Goal: Navigation & Orientation: Find specific page/section

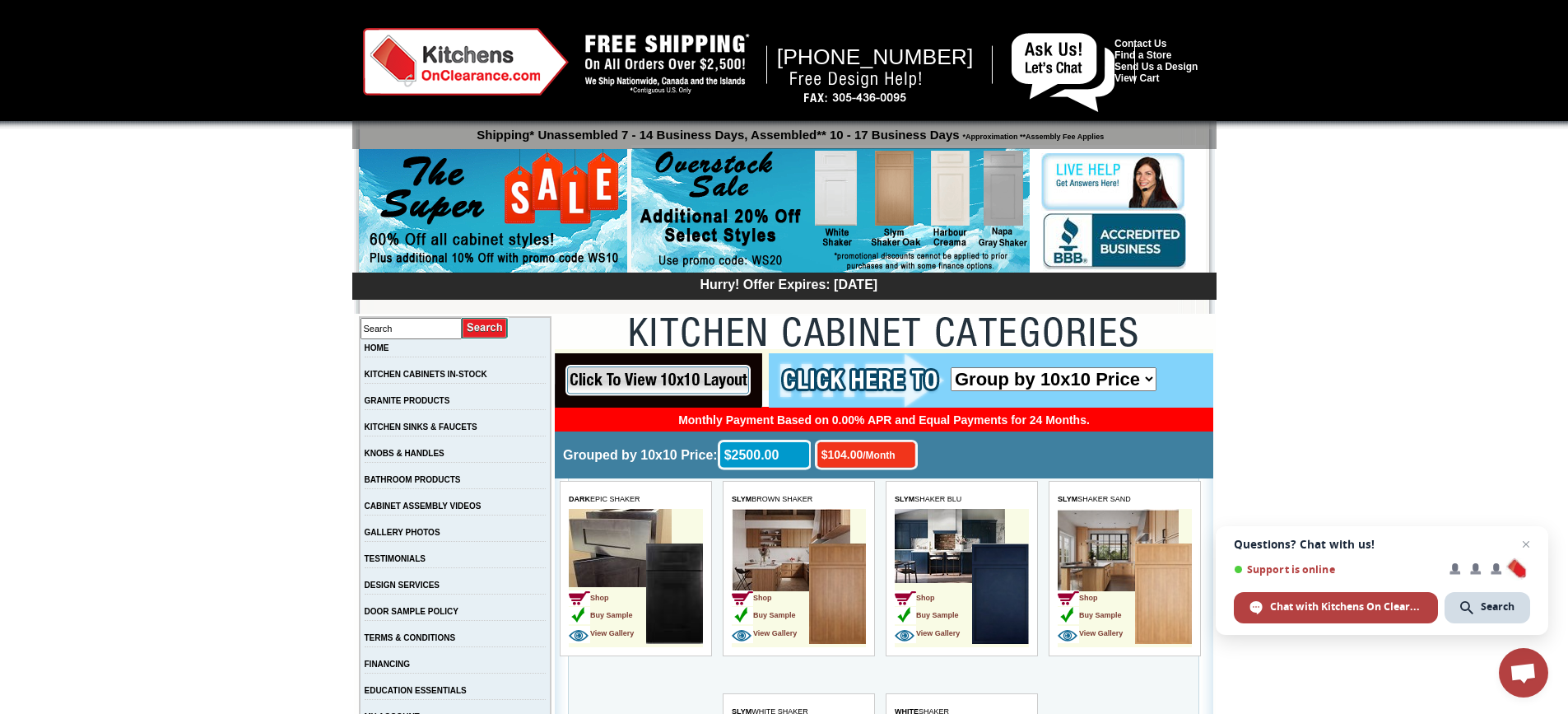
scroll to position [68, 0]
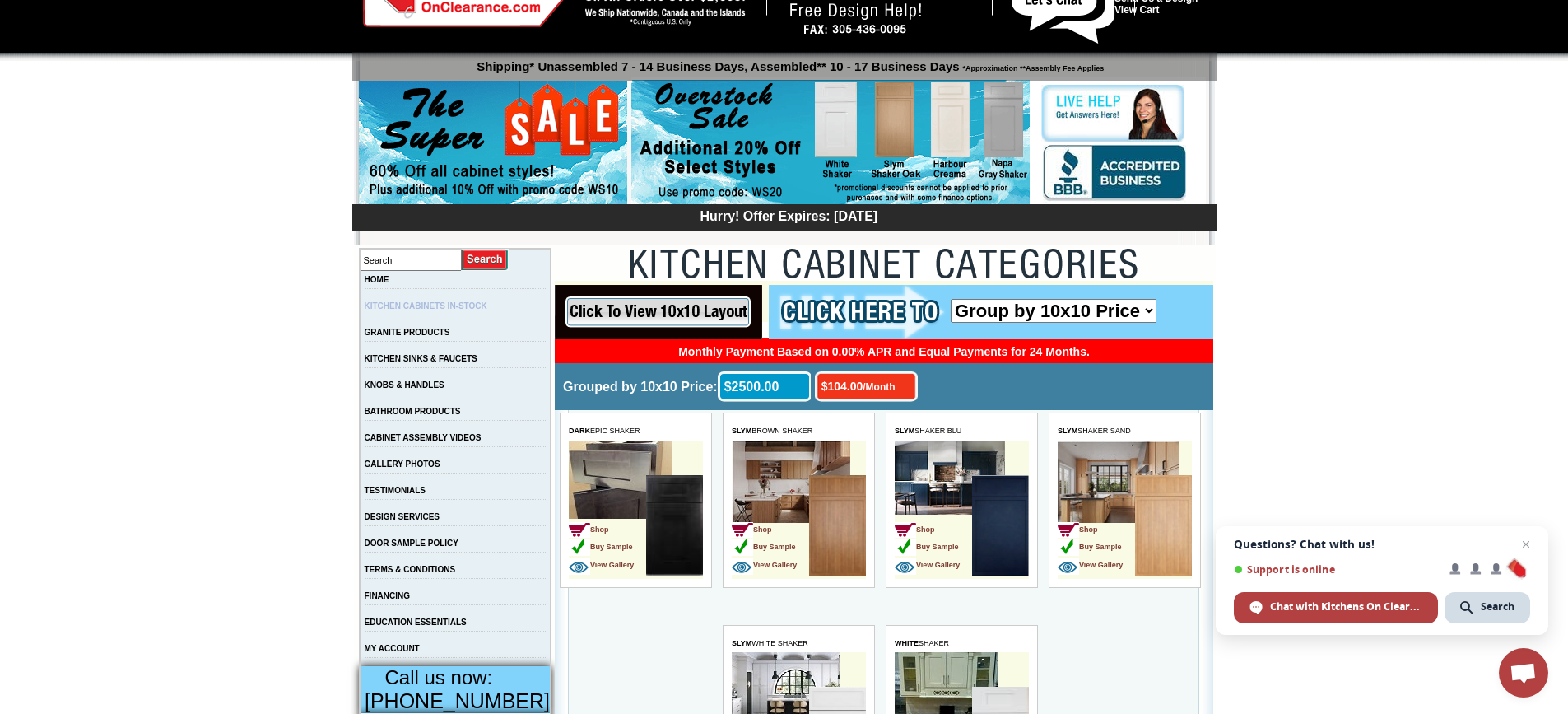
click at [481, 307] on link "KITCHEN CABINETS IN-STOCK" at bounding box center [426, 306] width 123 height 9
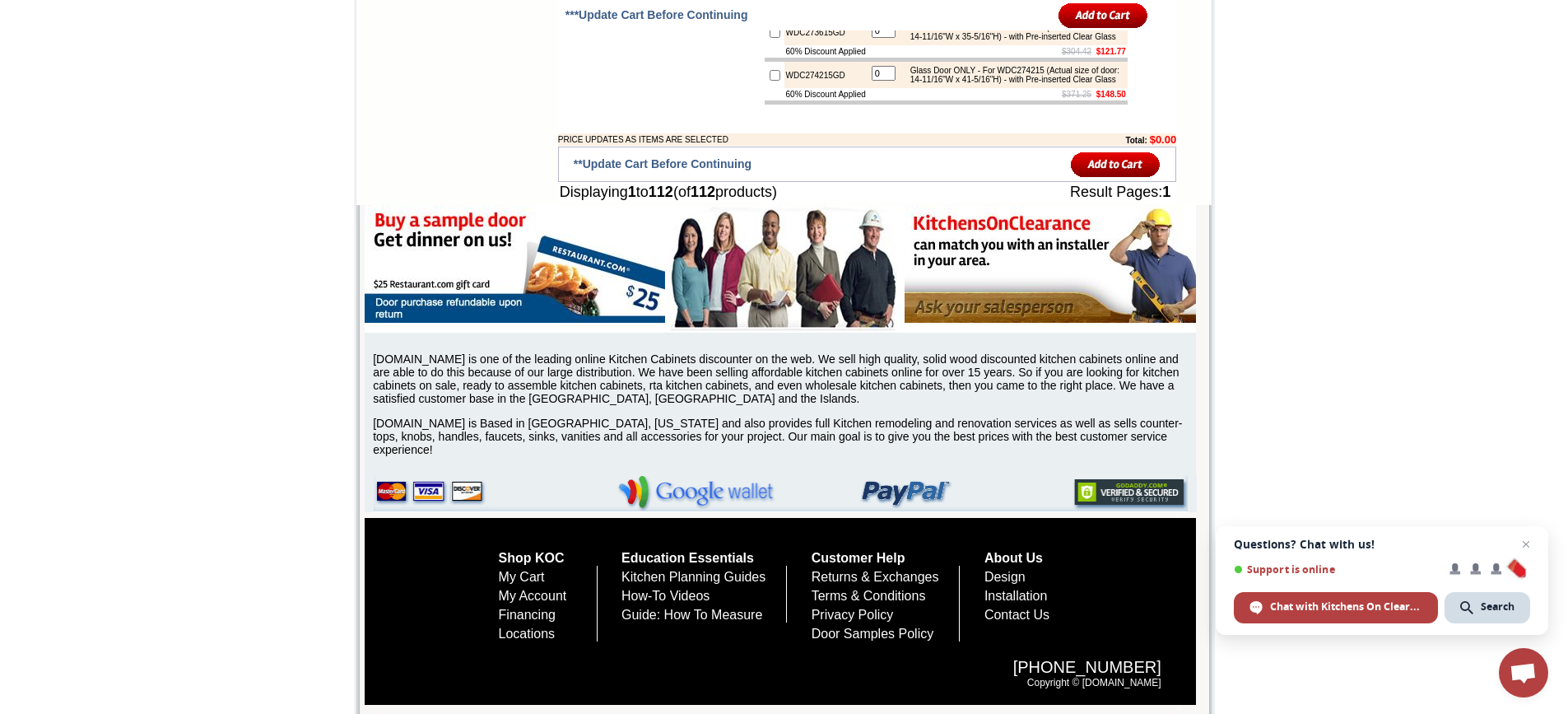
scroll to position [6652, 0]
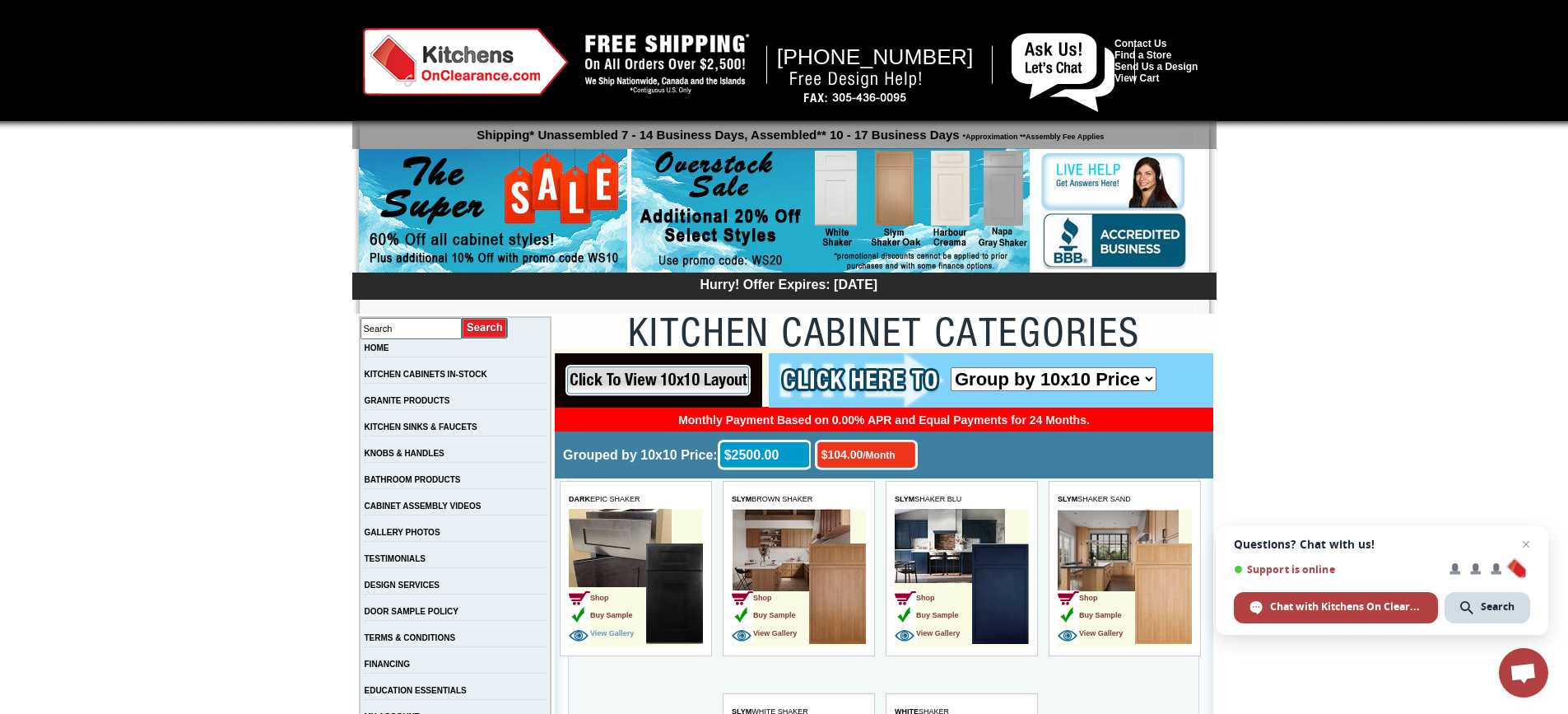
click at [610, 632] on span "View Gallery" at bounding box center [602, 633] width 65 height 8
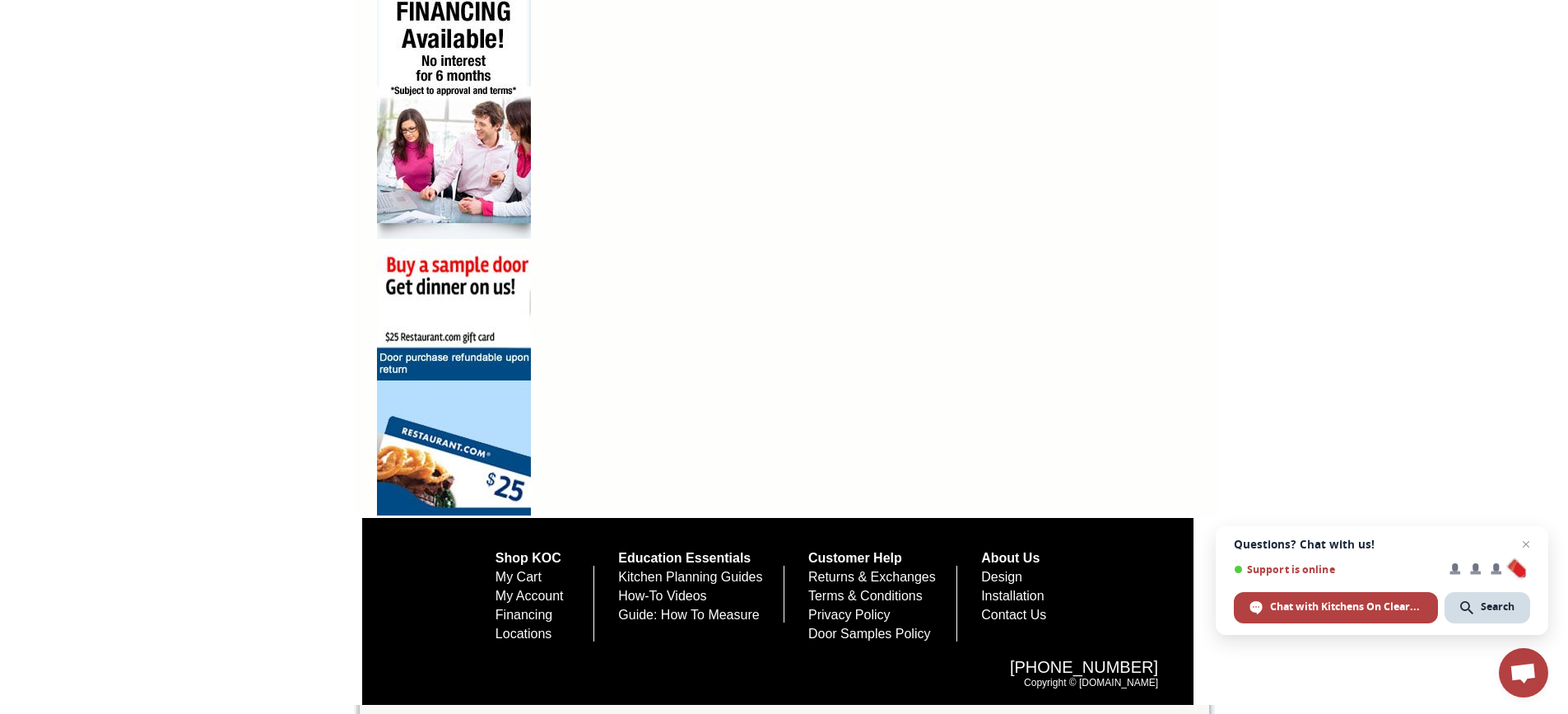
scroll to position [1012, 0]
